Goal: Communication & Community: Answer question/provide support

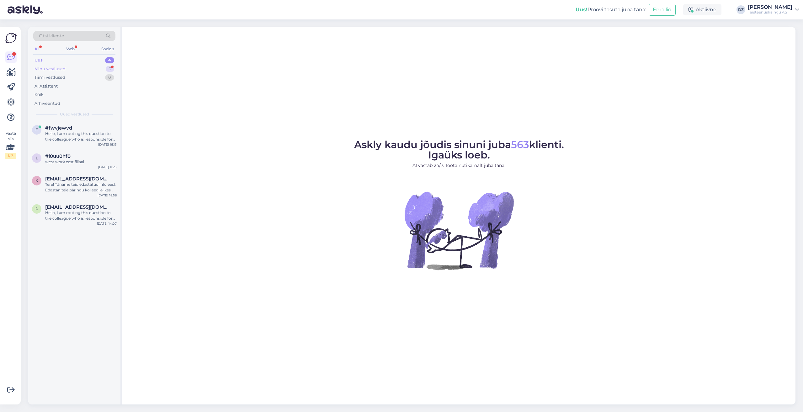
click at [71, 69] on div "Minu vestlused 3" at bounding box center [74, 69] width 82 height 9
click at [73, 134] on div "Klient reg 17270175 soovib vormistada seadet täisteenuseliisinguga , summa 700 …" at bounding box center [81, 136] width 72 height 11
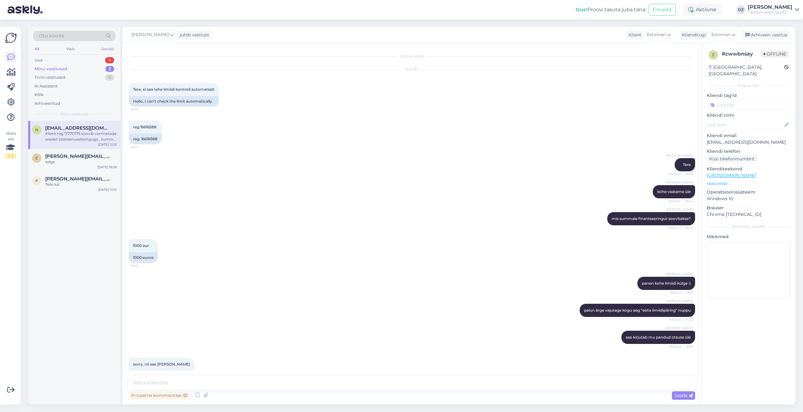
scroll to position [1760, 0]
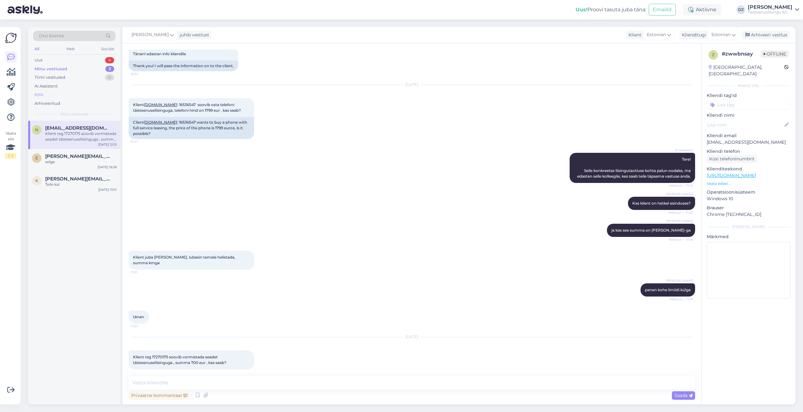
click at [54, 94] on div "Kõik" at bounding box center [74, 94] width 82 height 9
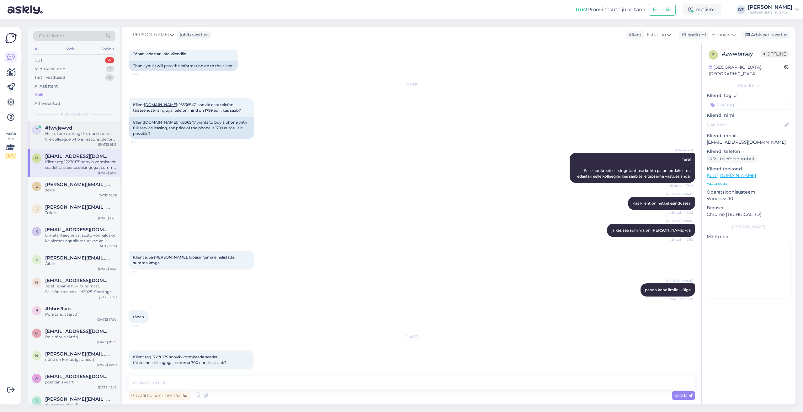
click at [90, 134] on div "Hello, I am routing this question to the colleague who is responsible for this …" at bounding box center [81, 136] width 72 height 11
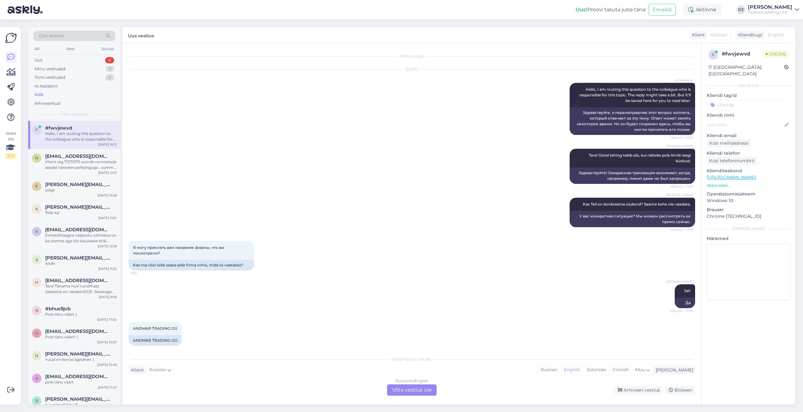
scroll to position [4291, 0]
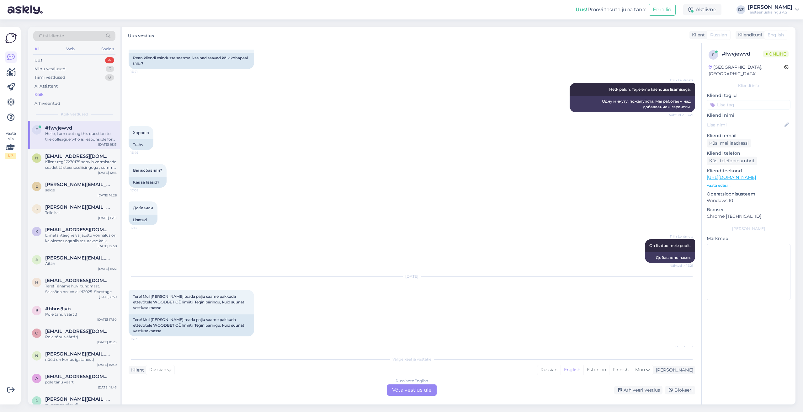
click at [411, 391] on div "Russian to English Võta vestlus üle" at bounding box center [412, 389] width 50 height 11
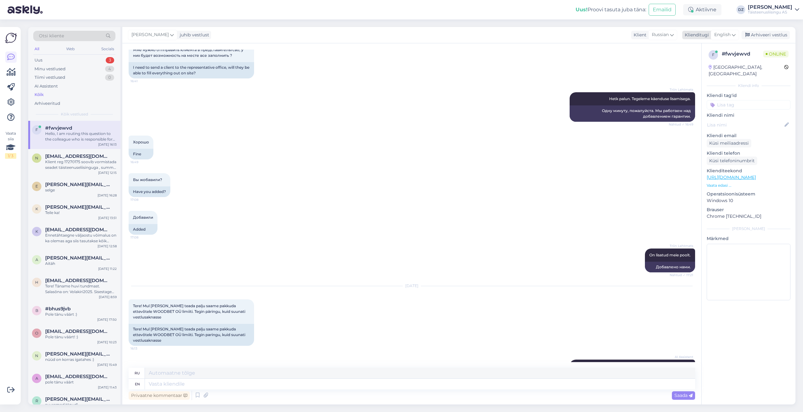
click at [728, 32] on span "English" at bounding box center [722, 34] width 16 height 7
type input "es"
click at [703, 71] on link "Estonian" at bounding box center [710, 73] width 69 height 10
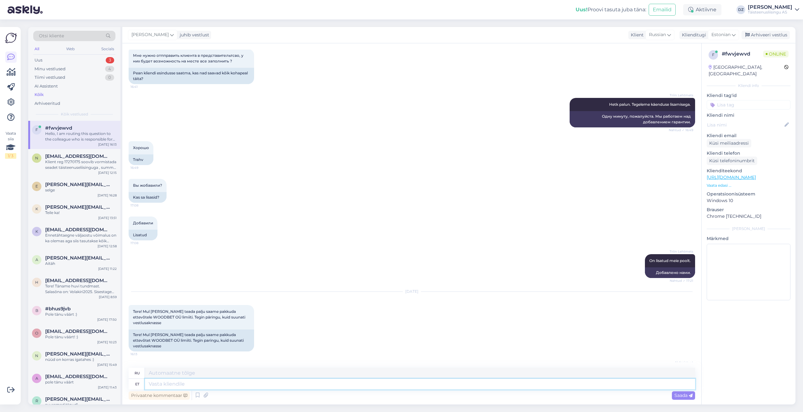
click at [392, 385] on textarea at bounding box center [420, 384] width 550 height 11
type textarea "Tere"
type textarea "Привет"
type textarea "Tere"
click at [687, 396] on span "Saada" at bounding box center [683, 395] width 18 height 6
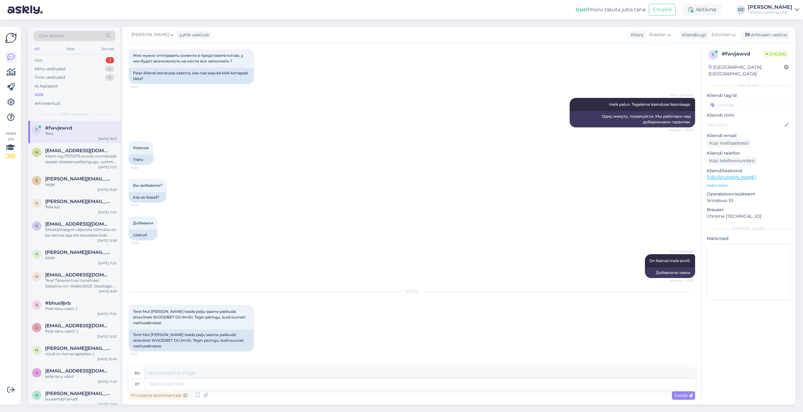
scroll to position [4313, 0]
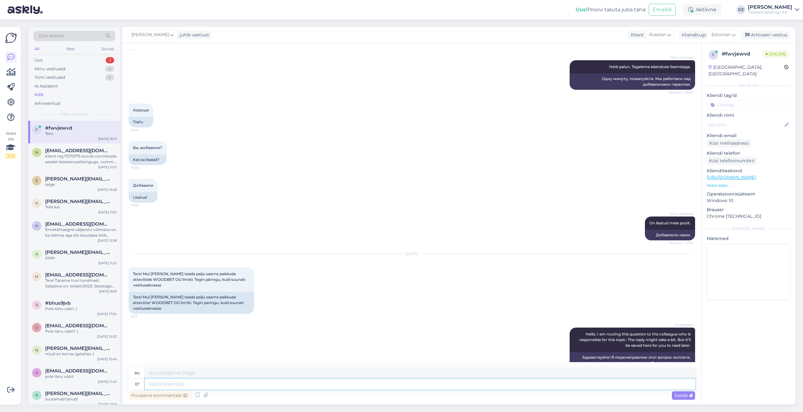
click at [223, 388] on textarea at bounding box center [420, 384] width 550 height 11
type textarea "kahjuks"
type textarea "к сожалению"
type textarea "kahjuks ei"
type textarea "к сожалению, нет"
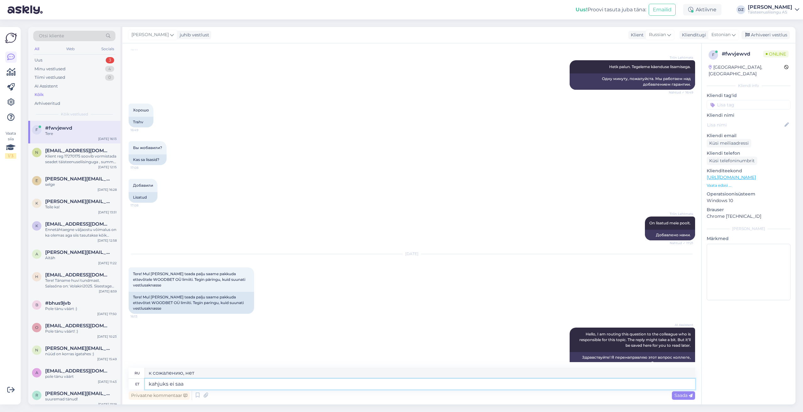
type textarea "kahjuks ei saa"
type textarea "к сожалению, я не могу"
type textarea "kahjuks ei saa antud e"
type textarea "к сожалению, это не может быть предоставлено"
type textarea "kahjuks ei saa antud ettevõtet"
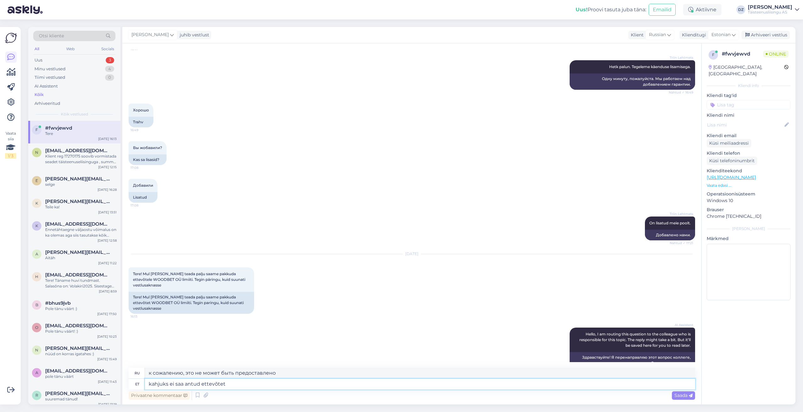
type textarea "К сожалению, эту компанию найти не удалось."
type textarea "kahjuks ei saa antud ettevõtet finantseerida"
type textarea "К сожалению, эта компания не может быть профинансирована."
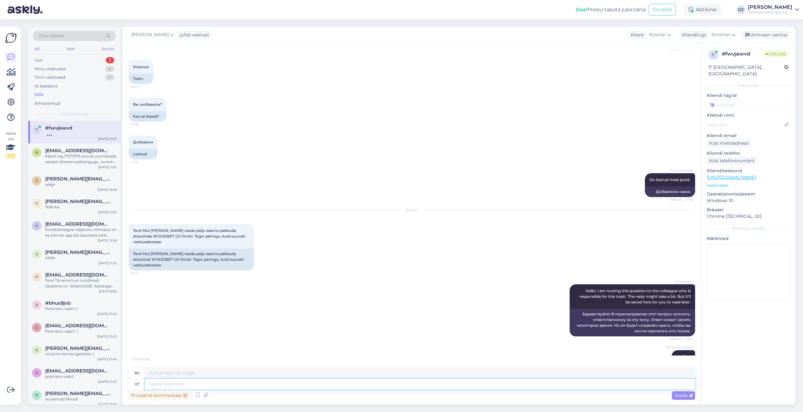
scroll to position [4394, 0]
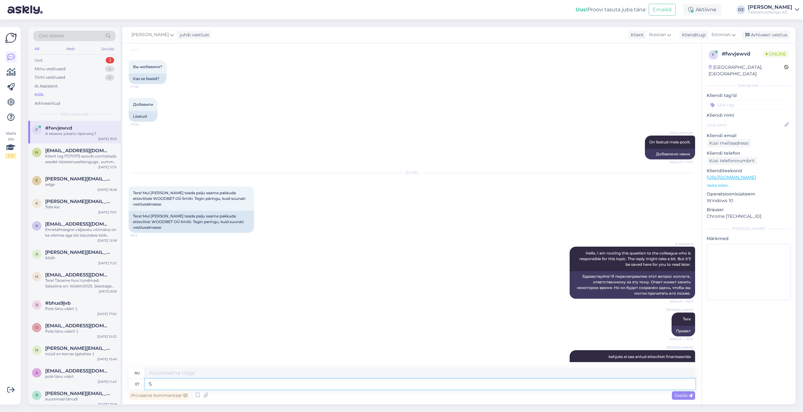
type textarea "Sa"
type textarea "Ты"
type textarea "Saame t"
type textarea "Мы можем"
type textarea "Saame info an"
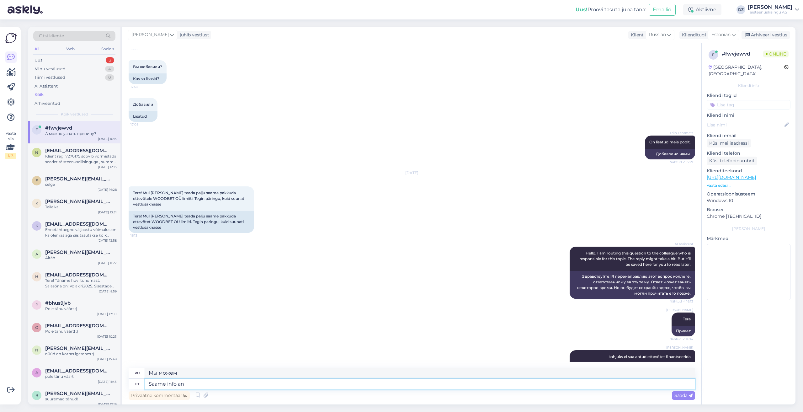
type textarea "Мы получаем информацию"
type textarea "Saame info anda ot"
type textarea "Мы можем предоставить информацию."
type textarea "Saame info anda otse e"
type textarea "Мы можем предоставить информацию напрямую."
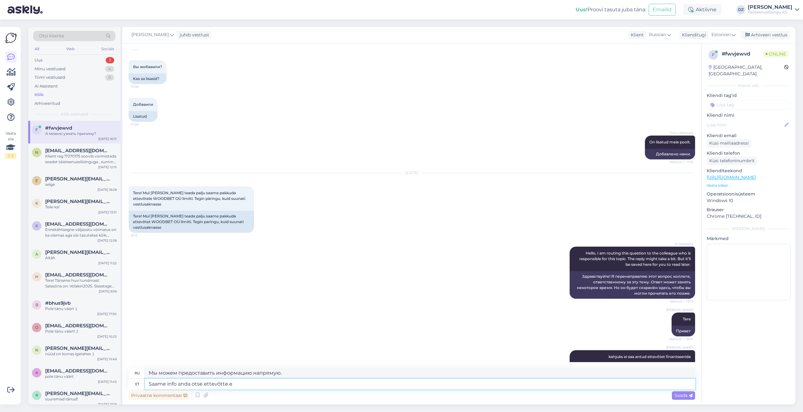
type textarea "Saame info anda otse ettevõtte es"
type textarea "Мы можем предоставить информацию непосредственно компании"
type textarea "Saame info anda otse ettevõtte esindajale."
type textarea "Мы можем предоставить информацию напрямую представителю компании."
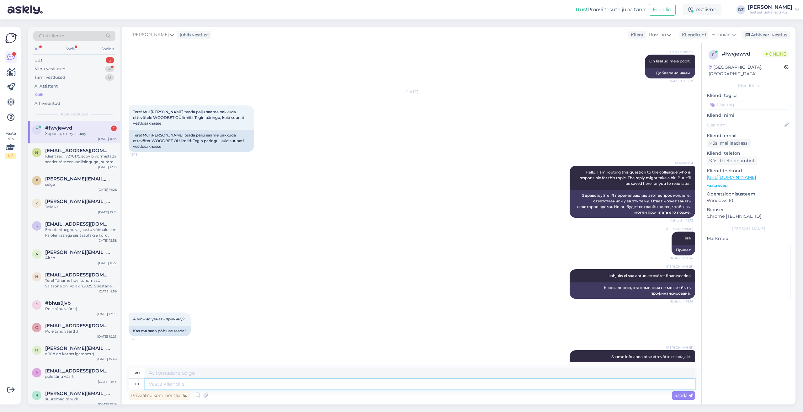
scroll to position [4513, 0]
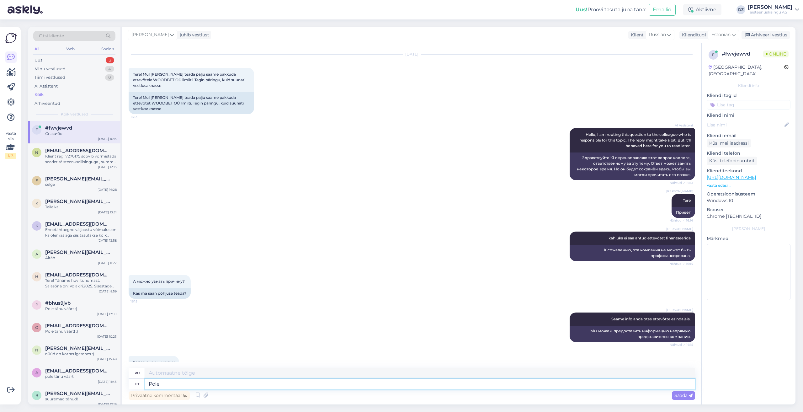
type textarea "Pole"
type textarea "Никто"
type textarea "Palun"
type textarea "Пожалуйста"
type textarea "Palun :)"
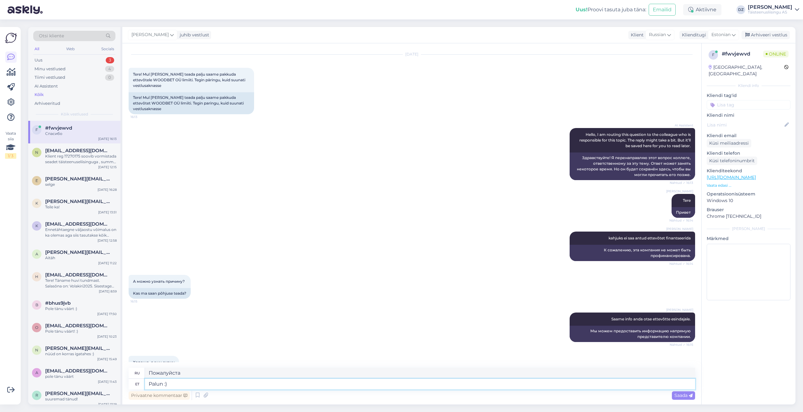
type textarea "Пожалуйста :)"
